Goal: Task Accomplishment & Management: Manage account settings

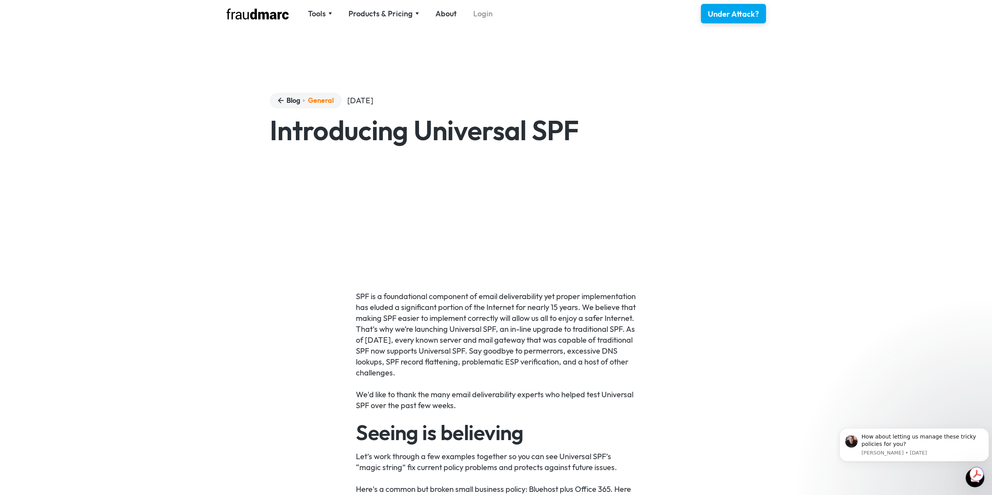
drag, startPoint x: 469, startPoint y: 15, endPoint x: 476, endPoint y: 15, distance: 6.2
click at [471, 15] on nav "Tools SPF Record Check Inspect any domain's SPF record and learn how to fix it …" at bounding box center [400, 13] width 201 height 11
click at [477, 15] on link "Login" at bounding box center [482, 13] width 19 height 11
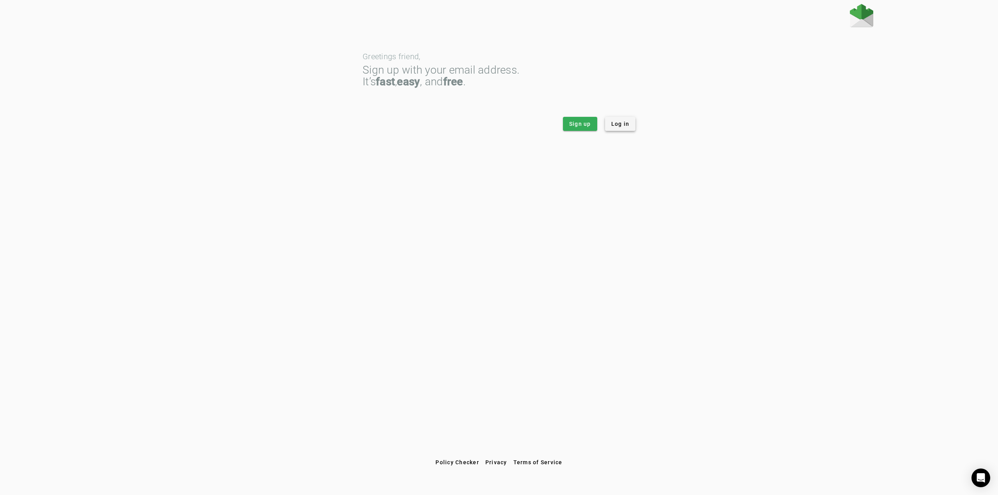
click at [617, 124] on span "Log in" at bounding box center [620, 124] width 18 height 8
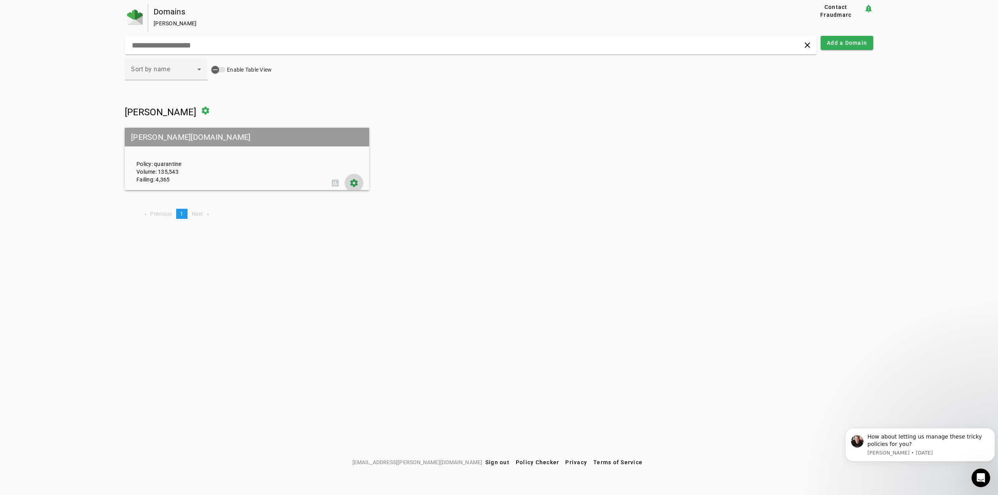
click at [354, 184] on span at bounding box center [354, 183] width 19 height 19
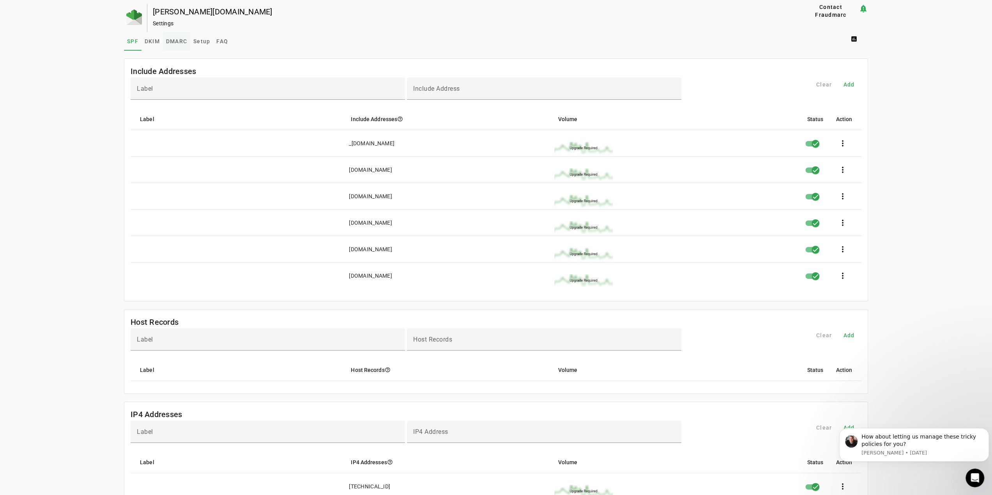
click at [172, 38] on span "DMARC" at bounding box center [176, 41] width 21 height 19
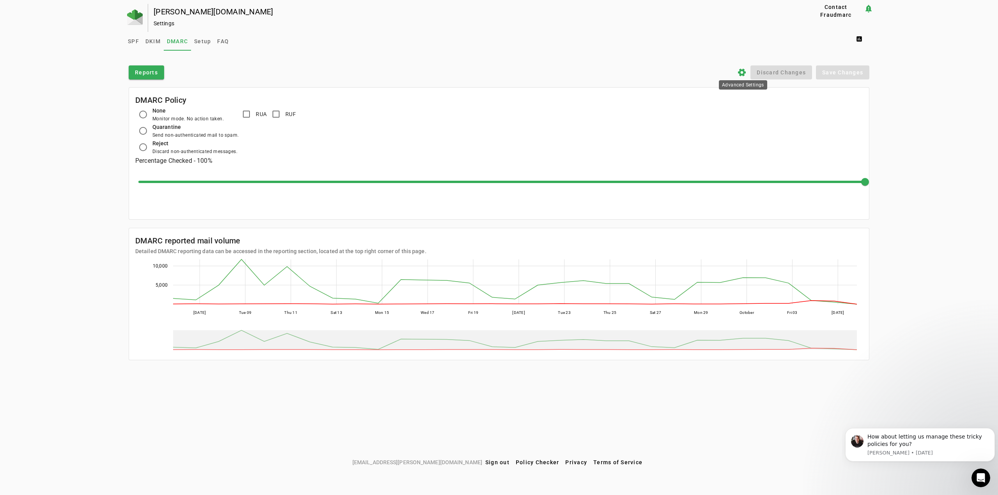
click at [743, 68] on icon "settings" at bounding box center [741, 72] width 9 height 9
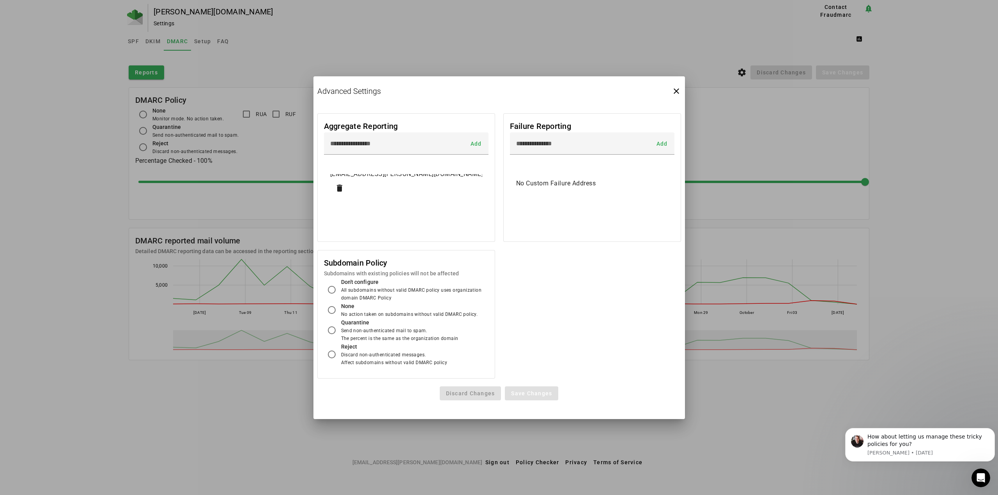
click at [421, 178] on div "coadmin@colliflower.com" at bounding box center [406, 174] width 152 height 9
click at [405, 175] on div "coadmin@colliflower.com" at bounding box center [406, 174] width 152 height 9
click at [401, 175] on div "coadmin@colliflower.com" at bounding box center [406, 174] width 152 height 9
click at [677, 90] on icon "close" at bounding box center [676, 91] width 9 height 9
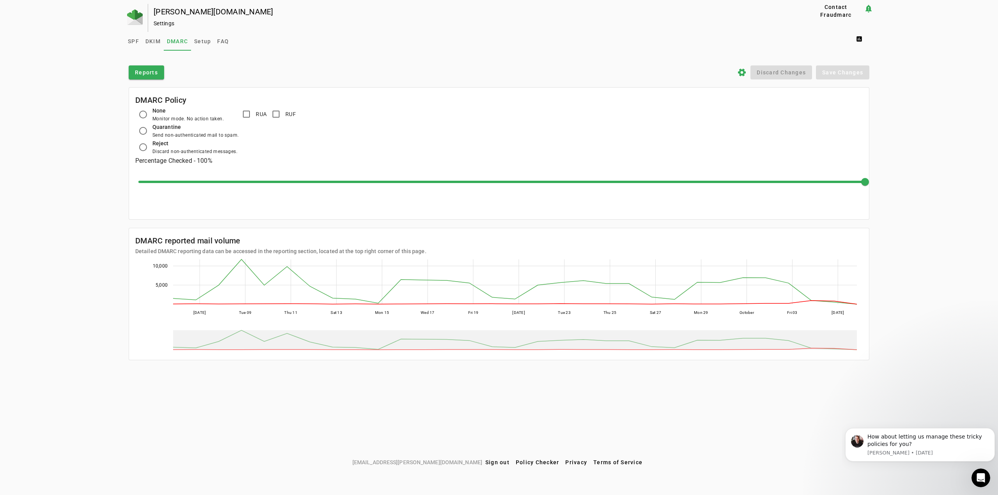
click at [738, 72] on icon "settings" at bounding box center [741, 72] width 9 height 9
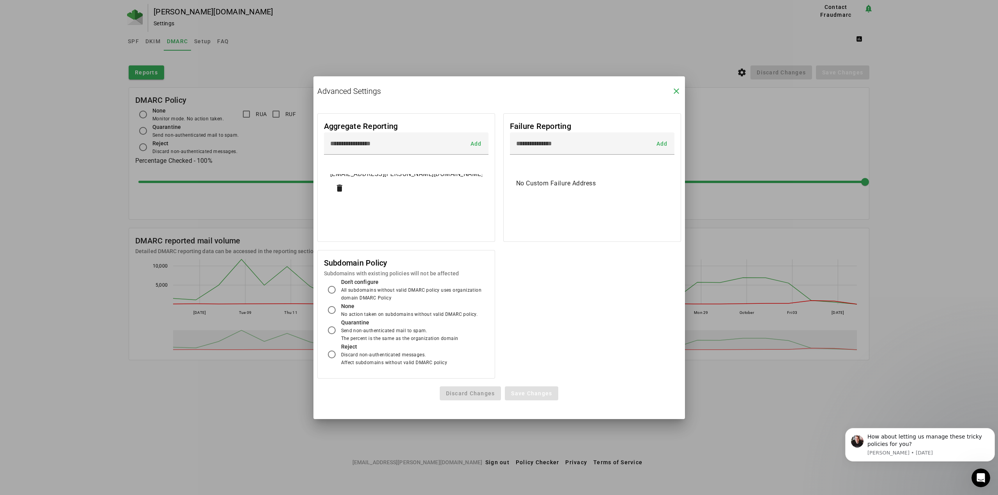
click at [674, 91] on icon "close" at bounding box center [676, 91] width 9 height 9
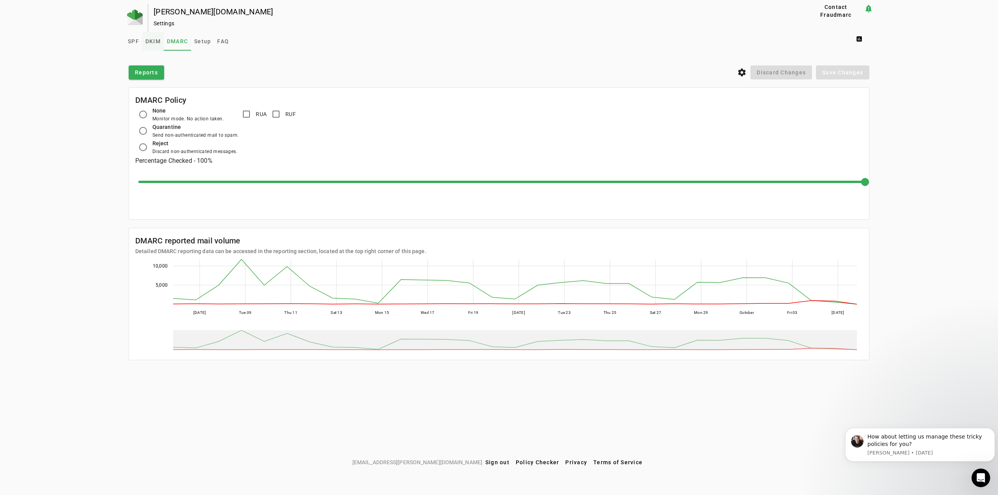
click at [150, 42] on span "DKIM" at bounding box center [152, 41] width 15 height 5
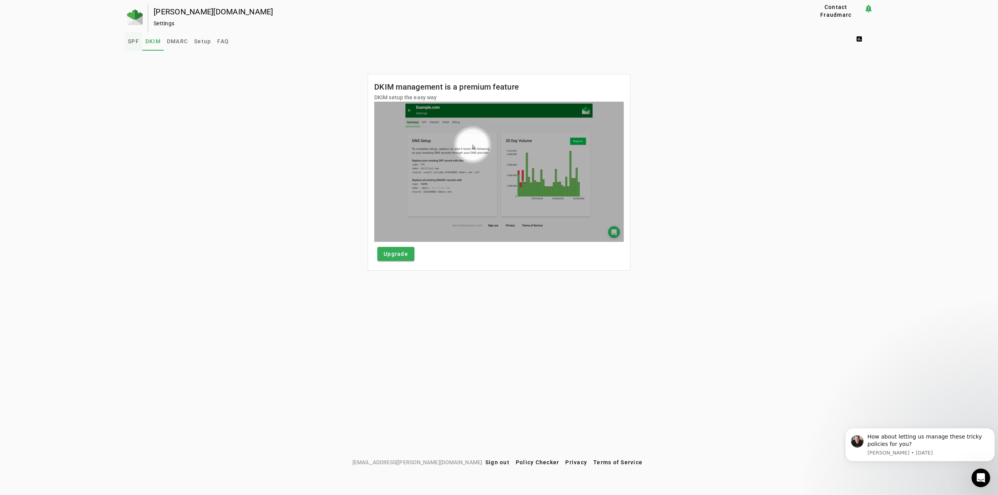
click at [134, 40] on span "SPF" at bounding box center [133, 41] width 11 height 5
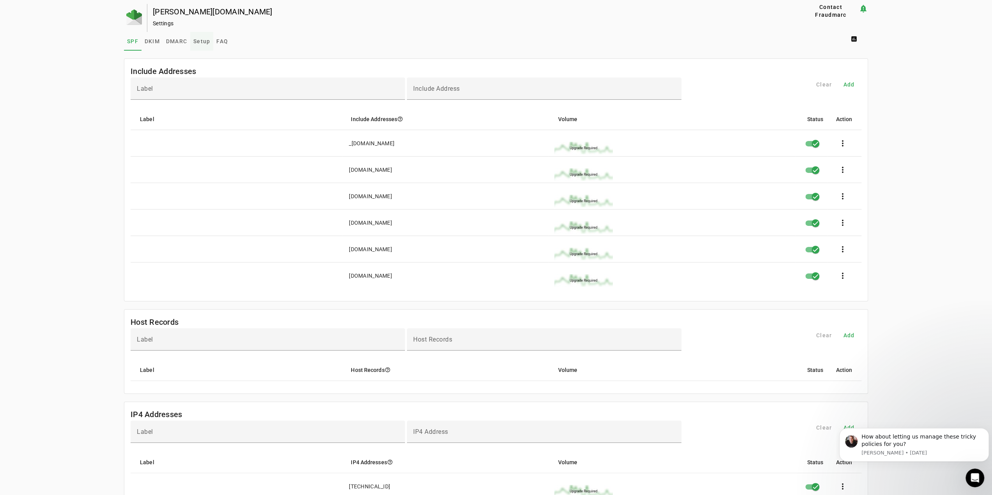
click at [208, 40] on span "Setup" at bounding box center [201, 41] width 17 height 5
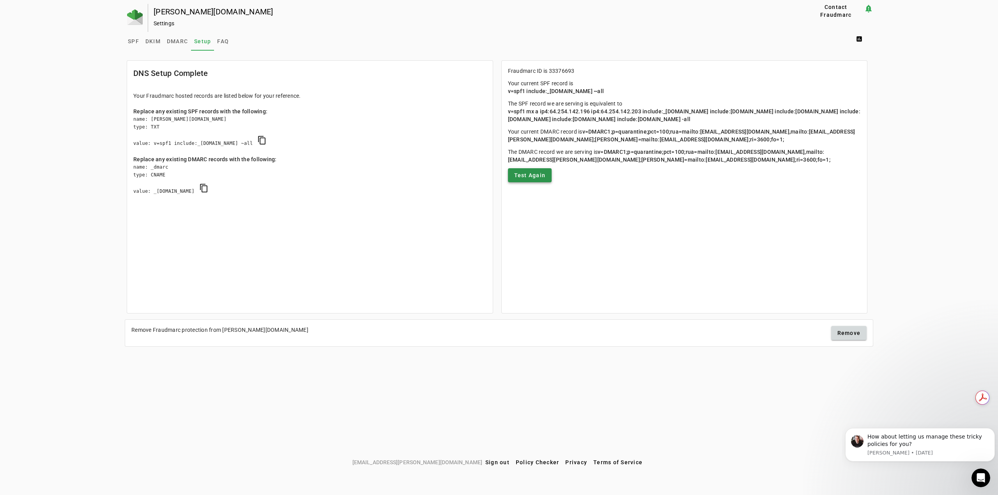
click at [535, 179] on span "Test Again" at bounding box center [530, 176] width 32 height 8
drag, startPoint x: 138, startPoint y: 42, endPoint x: 130, endPoint y: 40, distance: 8.0
click at [138, 42] on span "SPF" at bounding box center [133, 41] width 11 height 5
